Goal: Information Seeking & Learning: Learn about a topic

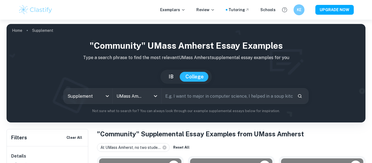
scroll to position [114, 0]
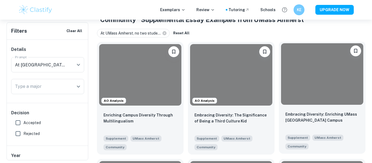
click at [312, 113] on p "Embracing Diversity: Enriching UMass [GEOGRAPHIC_DATA] Campus" at bounding box center [322, 117] width 74 height 12
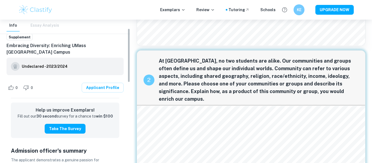
scroll to position [22, 0]
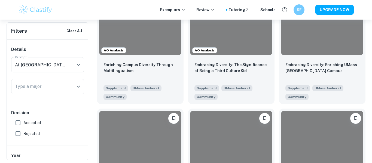
scroll to position [164, 0]
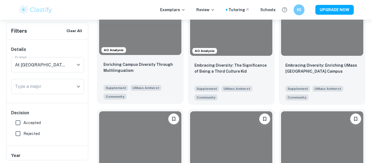
click at [138, 84] on div "UMass Amherst" at bounding box center [144, 86] width 33 height 9
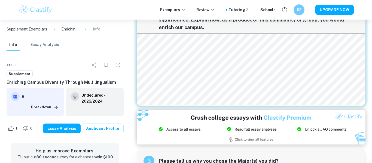
scroll to position [138, 0]
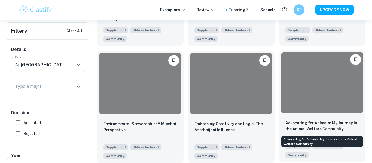
scroll to position [341, 0]
click at [312, 122] on p "Advocating for Animals: My Journey in the Animal Welfare Community" at bounding box center [322, 126] width 74 height 12
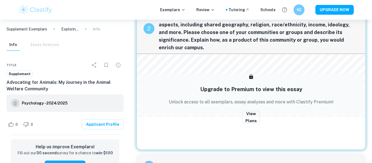
scroll to position [115, 0]
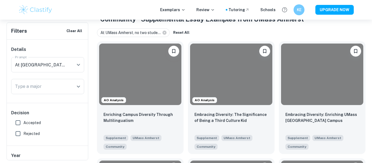
scroll to position [122, 0]
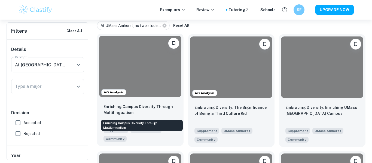
click at [160, 114] on p "Enriching Campus Diversity Through Multilingualism" at bounding box center [140, 110] width 74 height 12
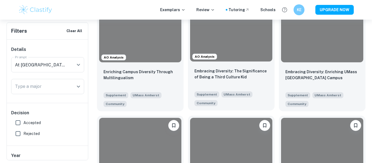
scroll to position [122, 0]
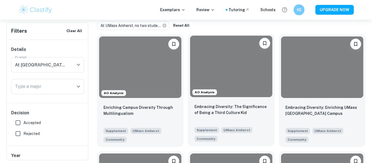
click at [248, 86] on div at bounding box center [231, 67] width 82 height 62
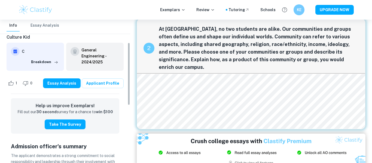
scroll to position [50, 0]
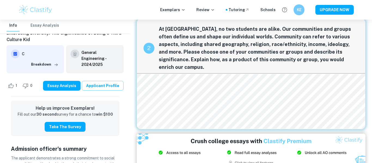
click at [99, 90] on link "Applicant Profile" at bounding box center [103, 86] width 42 height 10
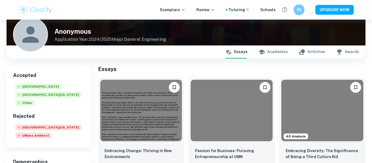
scroll to position [41, 0]
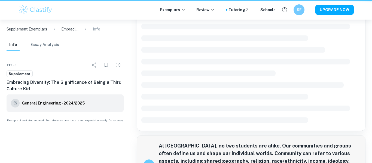
scroll to position [129, 0]
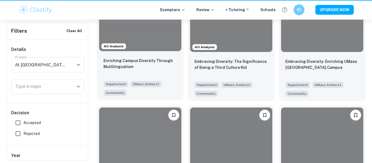
scroll to position [122, 0]
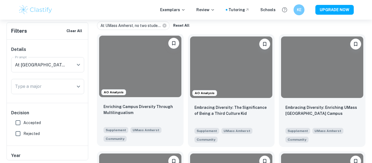
click at [145, 96] on div at bounding box center [140, 67] width 82 height 62
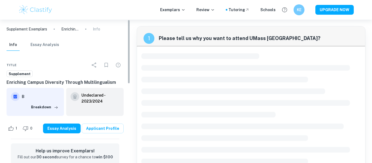
scroll to position [168, 0]
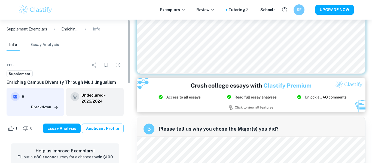
click at [112, 128] on link "Applicant Profile" at bounding box center [103, 129] width 42 height 10
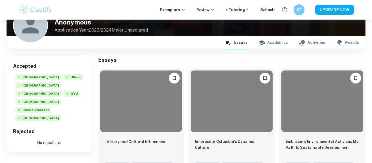
scroll to position [50, 0]
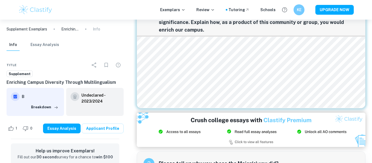
scroll to position [81, 0]
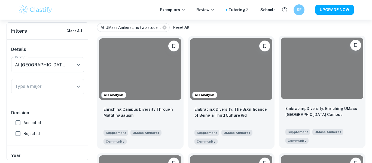
scroll to position [124, 0]
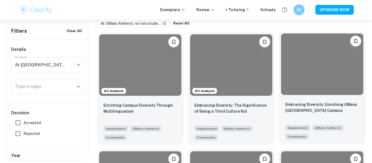
click at [308, 103] on p "Embracing Diversity: Enriching UMass [GEOGRAPHIC_DATA] Campus" at bounding box center [322, 108] width 74 height 12
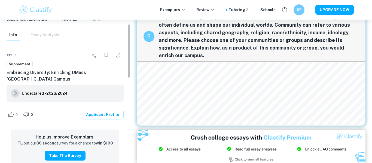
scroll to position [12, 0]
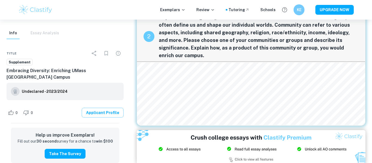
click at [106, 109] on link "Applicant Profile" at bounding box center [103, 113] width 42 height 10
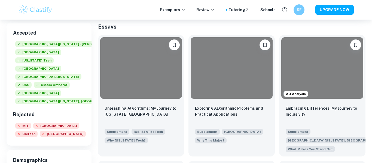
scroll to position [84, 0]
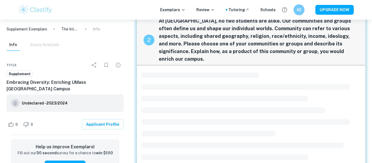
scroll to position [168, 0]
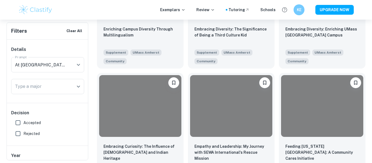
scroll to position [209, 0]
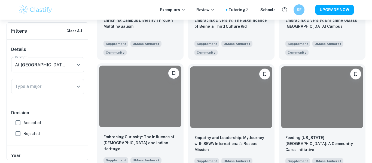
click at [145, 100] on div at bounding box center [140, 97] width 82 height 62
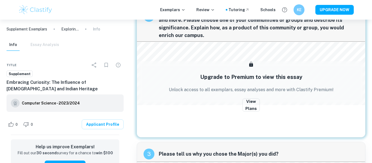
scroll to position [136, 0]
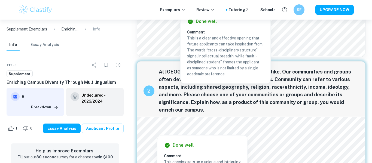
scroll to position [112, 0]
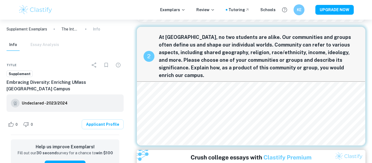
scroll to position [87, 0]
